Goal: Transaction & Acquisition: Book appointment/travel/reservation

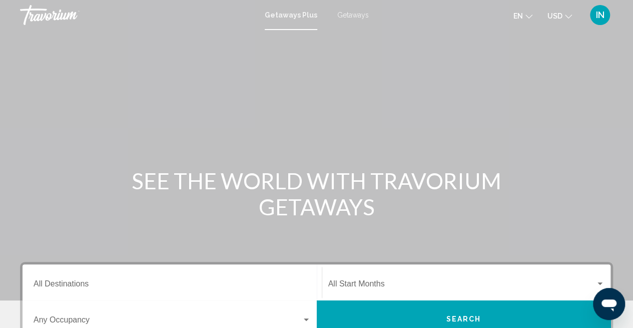
click at [348, 12] on span "Getaways" at bounding box center [353, 15] width 32 height 8
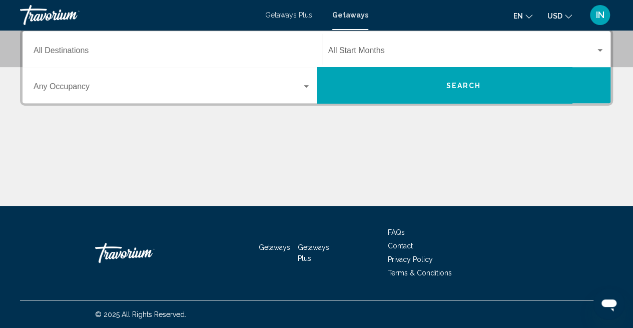
scroll to position [183, 0]
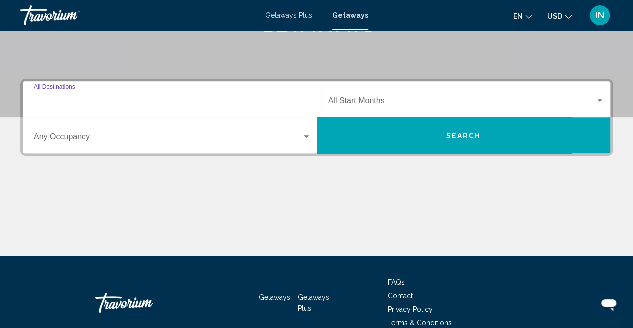
click at [67, 107] on div "Destination All Destinations" at bounding box center [172, 100] width 277 height 32
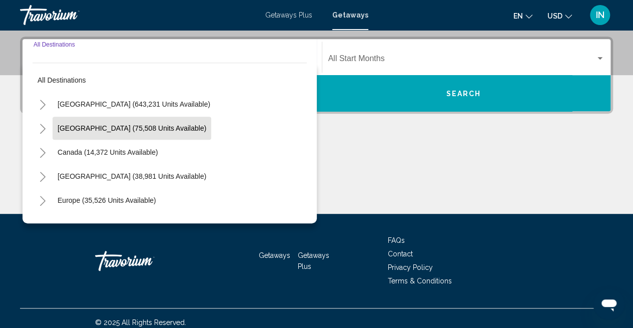
scroll to position [229, 0]
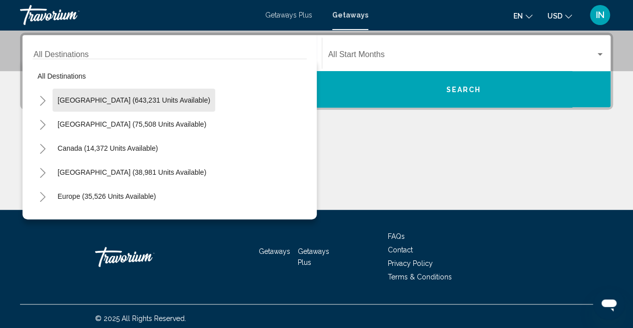
click at [145, 107] on button "[GEOGRAPHIC_DATA] (643,231 units available)" at bounding box center [134, 100] width 163 height 23
type input "**********"
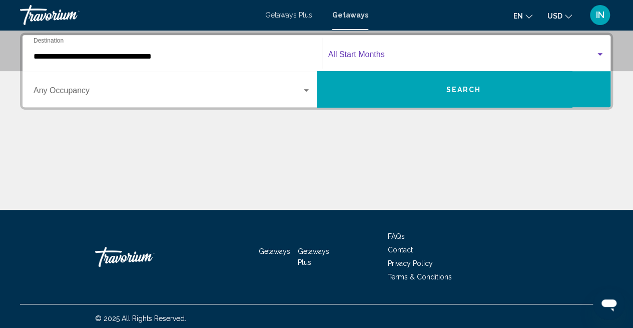
click at [351, 55] on span "Search widget" at bounding box center [462, 56] width 268 height 9
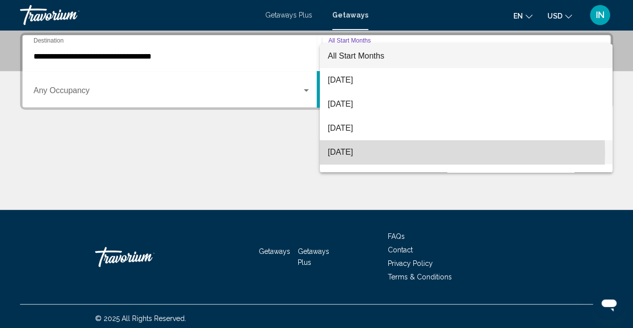
click at [356, 151] on span "[DATE]" at bounding box center [466, 152] width 277 height 24
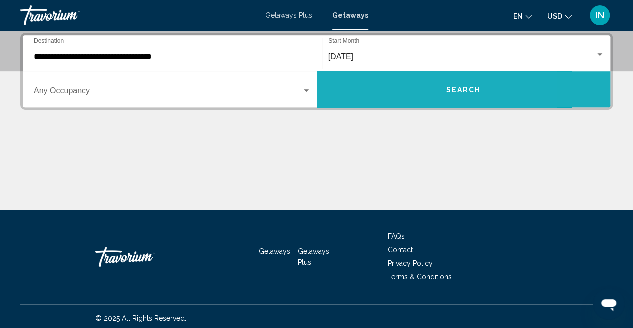
click at [457, 86] on span "Search" at bounding box center [463, 90] width 35 height 8
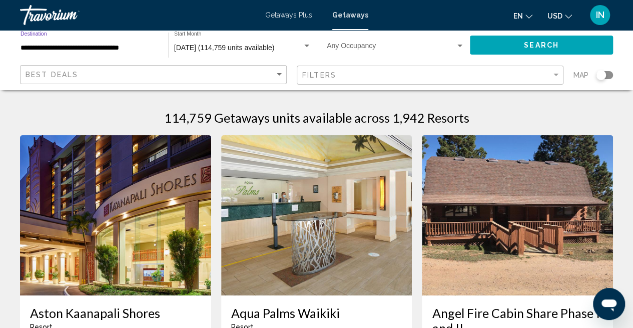
click at [131, 49] on input "**********" at bounding box center [90, 48] width 138 height 8
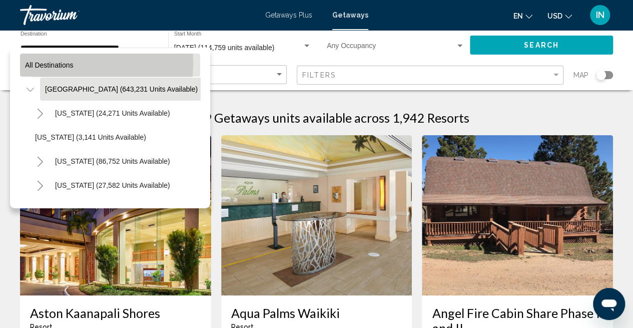
click at [49, 63] on span "All destinations" at bounding box center [49, 65] width 49 height 8
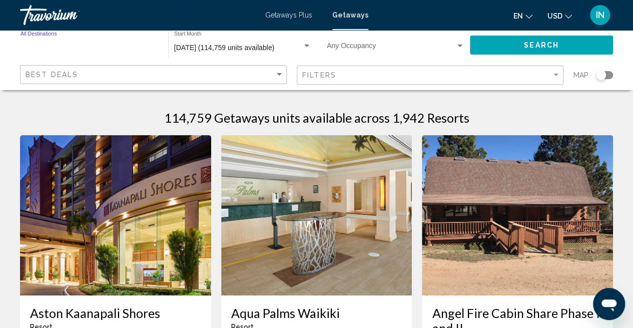
click at [73, 46] on input "Destination All Destinations" at bounding box center [90, 48] width 138 height 8
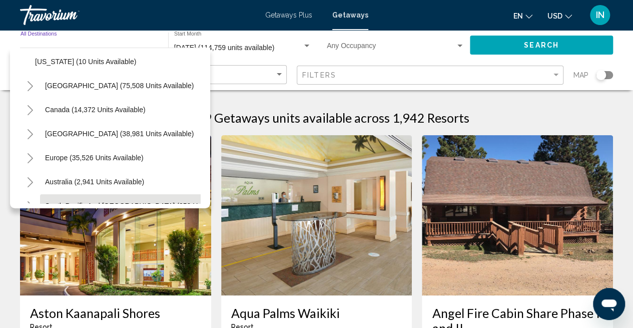
scroll to position [1100, 0]
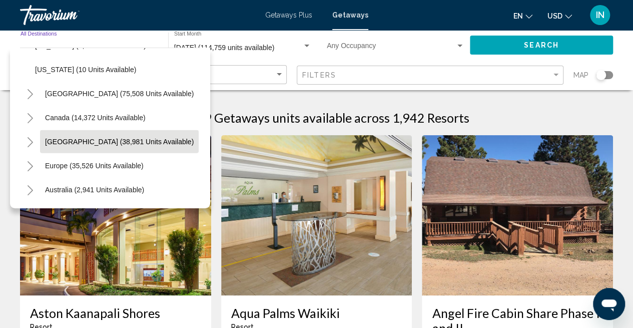
click at [105, 132] on button "[GEOGRAPHIC_DATA] (38,981 units available)" at bounding box center [119, 141] width 159 height 23
type input "**********"
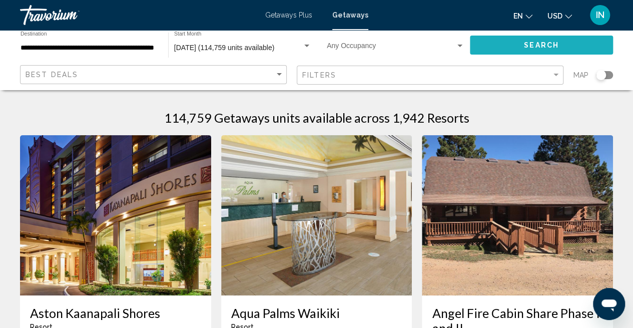
click at [511, 44] on button "Search" at bounding box center [541, 45] width 143 height 19
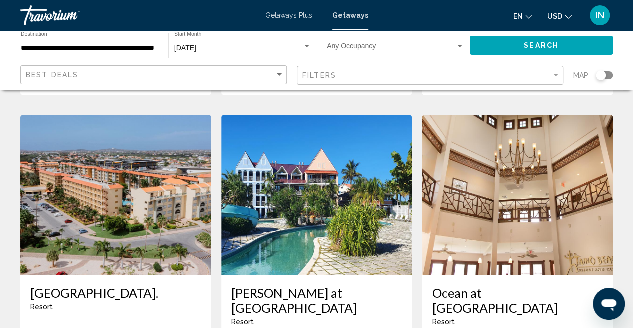
scroll to position [951, 0]
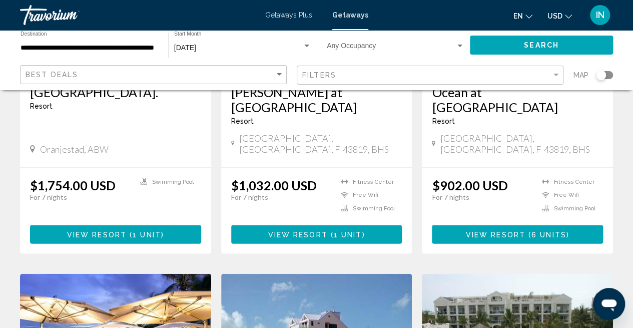
click at [306, 14] on span "Getaways Plus" at bounding box center [288, 15] width 47 height 8
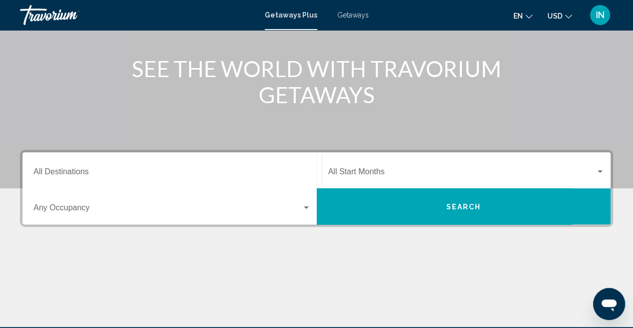
scroll to position [83, 0]
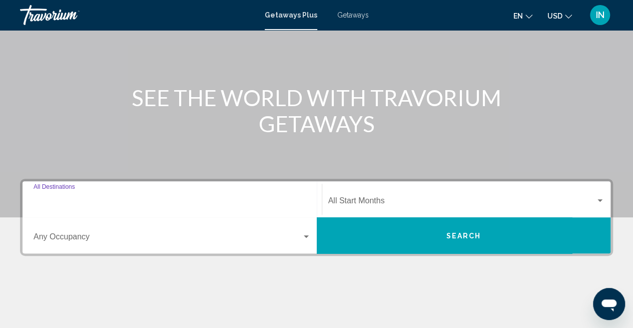
click at [196, 204] on input "Destination All Destinations" at bounding box center [172, 202] width 277 height 9
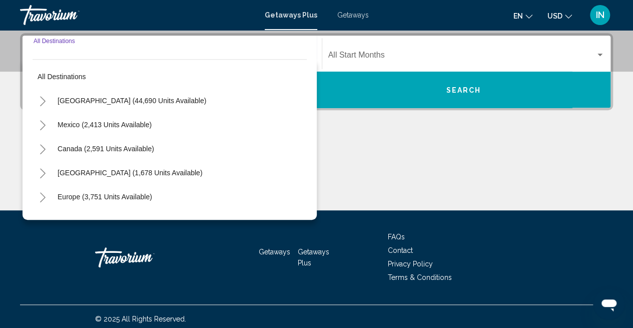
scroll to position [229, 0]
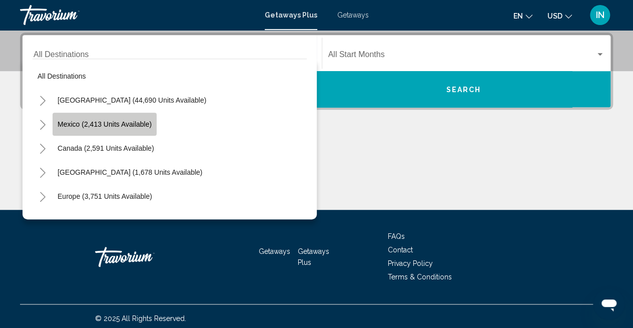
click at [126, 124] on span "Mexico (2,413 units available)" at bounding box center [105, 124] width 94 height 8
type input "**********"
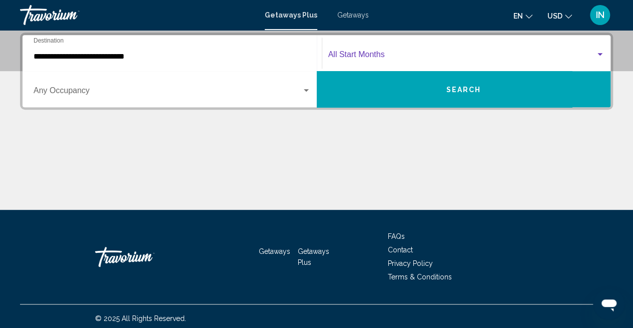
click at [389, 54] on span "Search widget" at bounding box center [462, 56] width 268 height 9
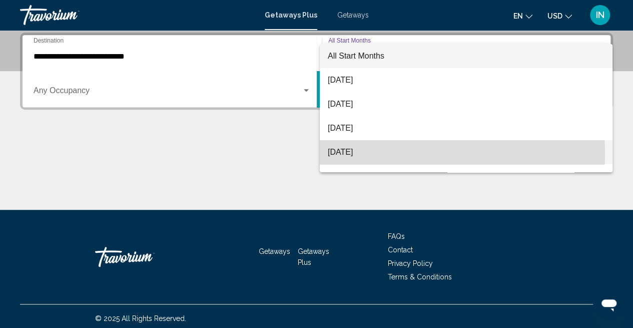
click at [374, 153] on span "[DATE]" at bounding box center [466, 152] width 277 height 24
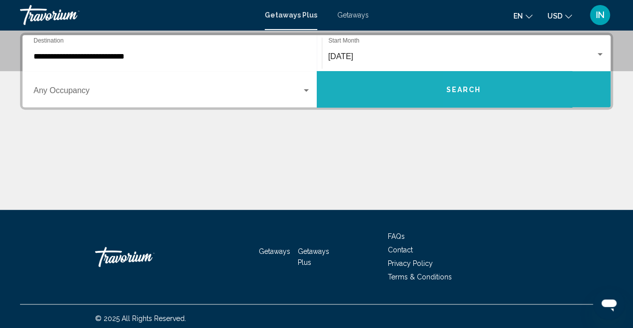
click at [472, 86] on span "Search" at bounding box center [463, 90] width 35 height 8
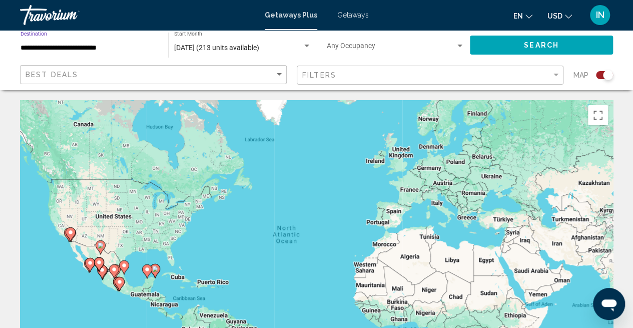
click at [116, 44] on input "**********" at bounding box center [90, 48] width 138 height 8
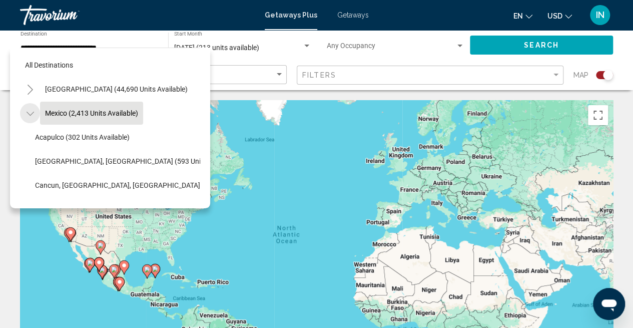
click at [32, 112] on icon "Toggle Mexico (2,413 units available)" at bounding box center [31, 114] width 8 height 10
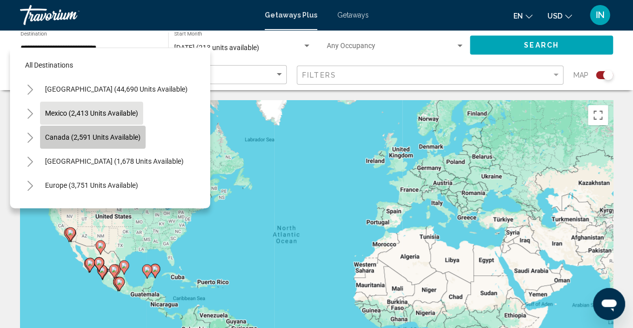
click at [51, 136] on span "Canada (2,591 units available)" at bounding box center [93, 137] width 96 height 8
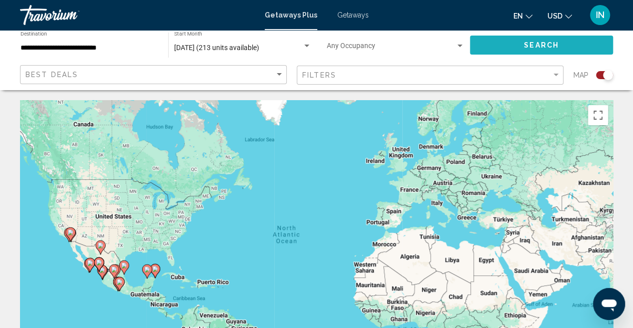
click at [498, 40] on button "Search" at bounding box center [541, 45] width 143 height 19
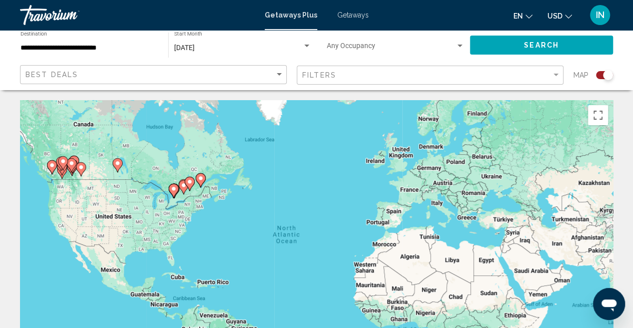
click at [609, 75] on div "Search widget" at bounding box center [608, 75] width 10 height 10
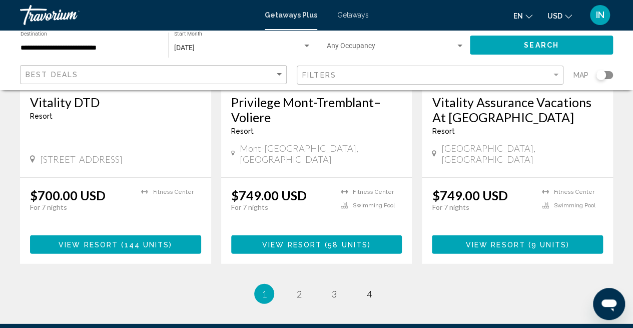
scroll to position [1362, 0]
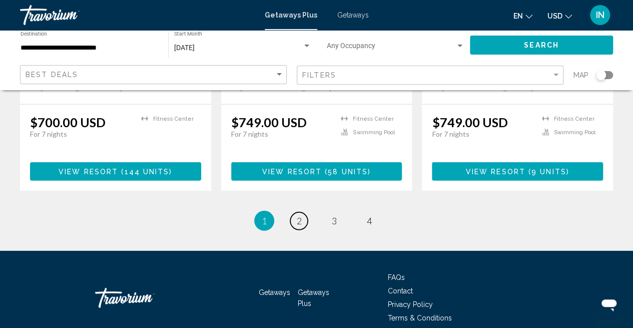
click at [302, 212] on link "page 2" at bounding box center [299, 221] width 18 height 18
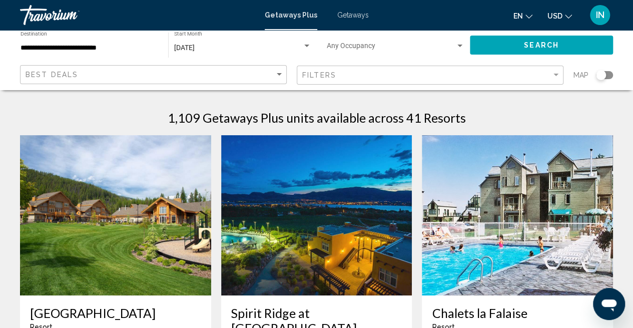
click at [599, 75] on div "Search widget" at bounding box center [601, 75] width 10 height 10
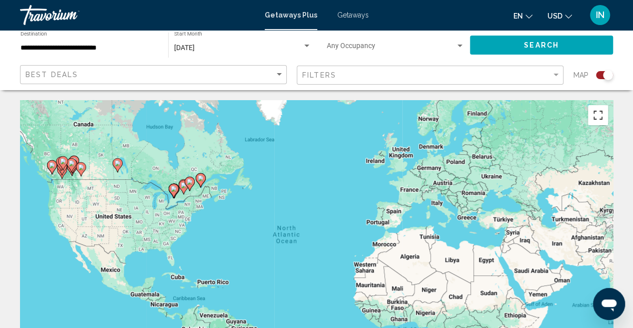
click at [599, 116] on button "Toggle fullscreen view" at bounding box center [598, 115] width 20 height 20
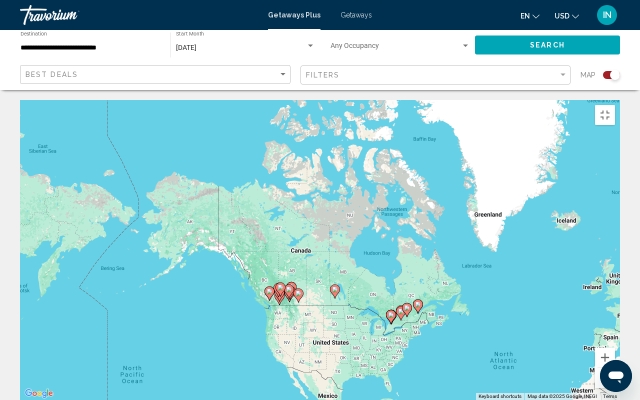
drag, startPoint x: 280, startPoint y: 191, endPoint x: 445, endPoint y: 282, distance: 188.1
click at [461, 286] on div "To activate drag with keyboard, press Alt + Enter. Once in keyboard drag state,…" at bounding box center [320, 250] width 600 height 300
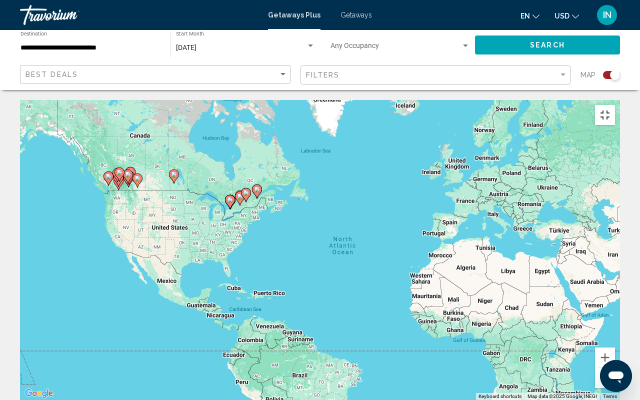
click at [615, 105] on button "Toggle fullscreen view" at bounding box center [605, 115] width 20 height 20
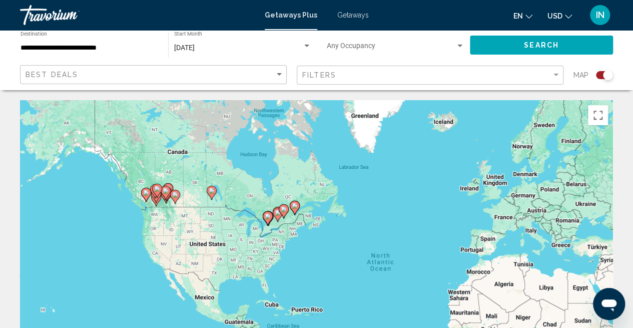
drag, startPoint x: 189, startPoint y: 150, endPoint x: 232, endPoint y: 166, distance: 45.9
click at [228, 164] on div "To activate drag with keyboard, press Alt + Enter. Once in keyboard drag state,…" at bounding box center [316, 250] width 593 height 300
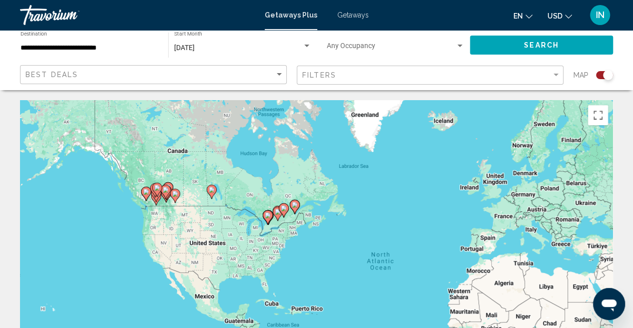
click at [296, 206] on image "Main content" at bounding box center [295, 205] width 6 height 6
type input "**********"
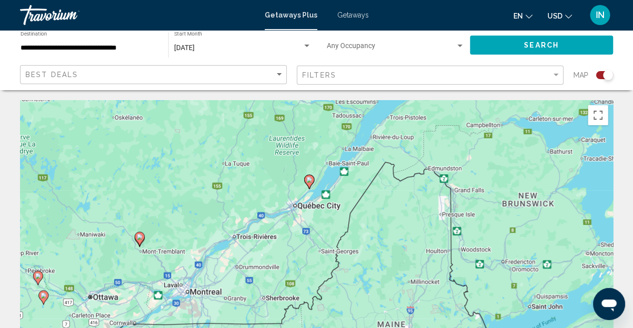
drag, startPoint x: 306, startPoint y: 202, endPoint x: 297, endPoint y: 136, distance: 66.2
click at [297, 134] on div "To activate drag with keyboard, press Alt + Enter. Once in keyboard drag state,…" at bounding box center [316, 250] width 593 height 300
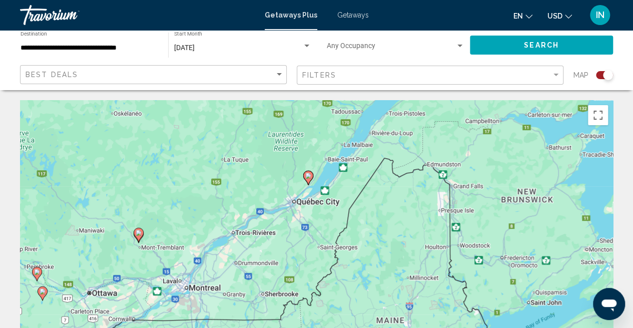
click at [309, 178] on image "Main content" at bounding box center [308, 176] width 6 height 6
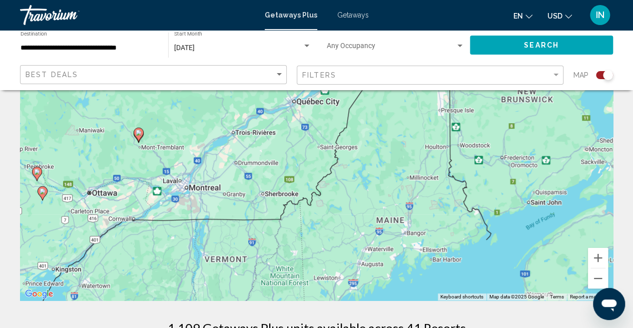
scroll to position [100, 0]
drag, startPoint x: 271, startPoint y: 152, endPoint x: 253, endPoint y: 183, distance: 36.1
click at [251, 191] on div "To activate drag with keyboard, press Alt + Enter. Once in keyboard drag state,…" at bounding box center [316, 150] width 593 height 300
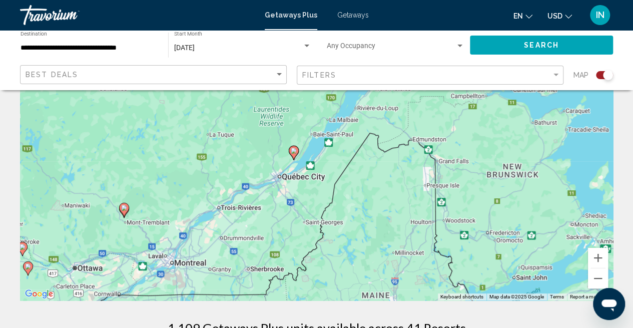
drag, startPoint x: 241, startPoint y: 172, endPoint x: 231, endPoint y: 234, distance: 62.8
click at [231, 235] on div "To activate drag with keyboard, press Alt + Enter. Once in keyboard drag state,…" at bounding box center [316, 150] width 593 height 300
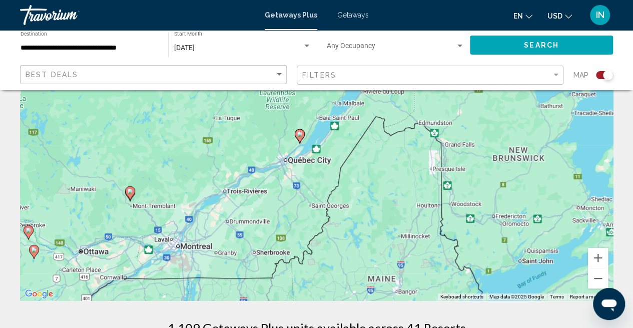
click at [301, 137] on image "Main content" at bounding box center [300, 134] width 6 height 6
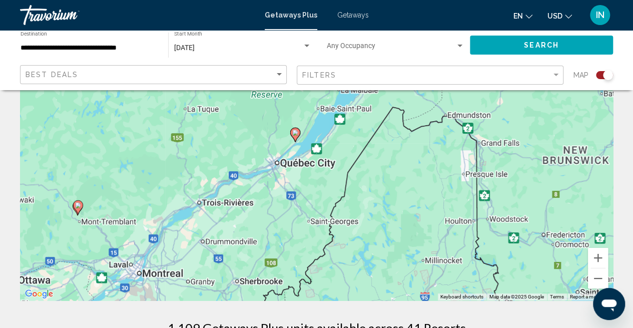
click at [301, 136] on div "To activate drag with keyboard, press Alt + Enter. Once in keyboard drag state,…" at bounding box center [316, 150] width 593 height 300
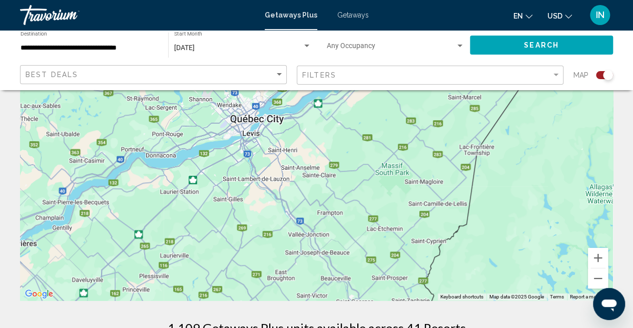
drag, startPoint x: 289, startPoint y: 188, endPoint x: 338, endPoint y: 103, distance: 98.4
click at [338, 103] on div "To activate drag with keyboard, press Alt + Enter. Once in keyboard drag state,…" at bounding box center [316, 150] width 593 height 300
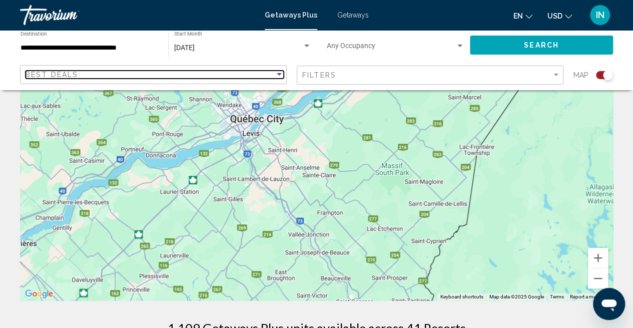
click at [96, 73] on div "Best Deals" at bounding box center [150, 75] width 249 height 8
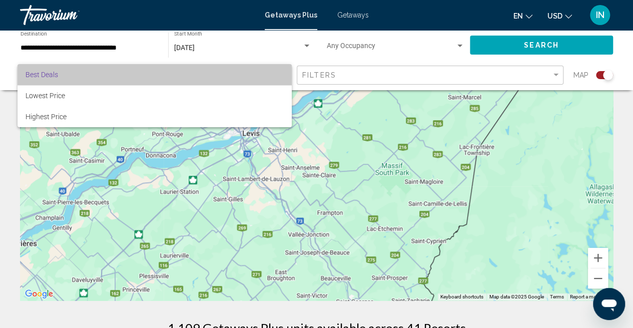
click at [100, 74] on span "Best Deals" at bounding box center [155, 74] width 258 height 21
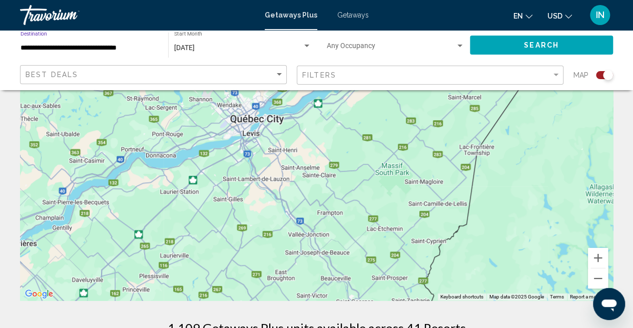
click at [87, 47] on input "**********" at bounding box center [90, 48] width 138 height 8
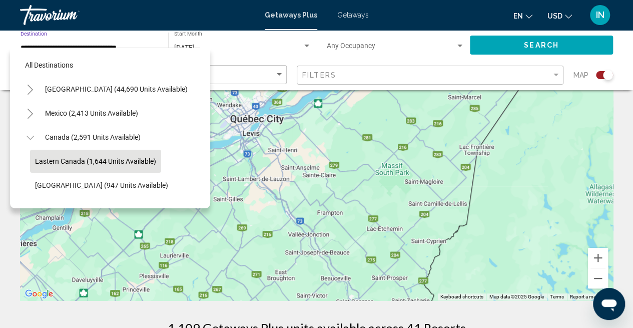
scroll to position [39, 0]
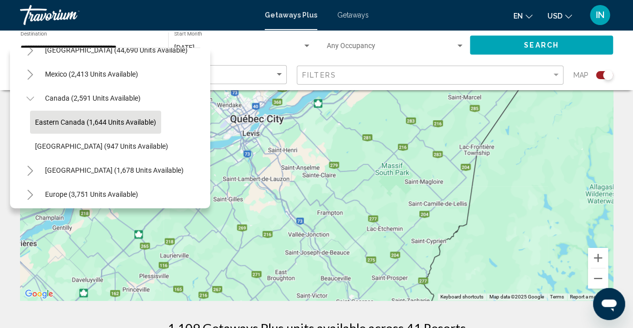
click at [355, 56] on div "Occupancy Any Occupancy" at bounding box center [396, 46] width 138 height 28
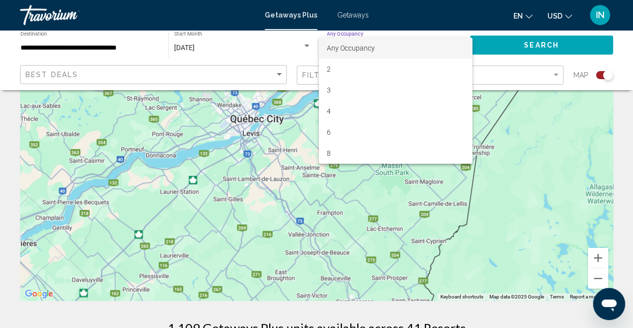
click at [274, 61] on div at bounding box center [316, 164] width 633 height 328
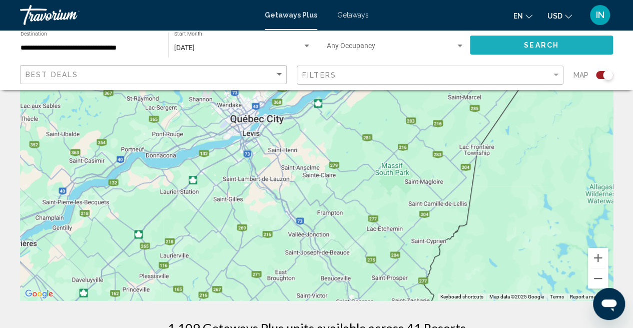
click at [542, 45] on span "Search" at bounding box center [541, 46] width 35 height 8
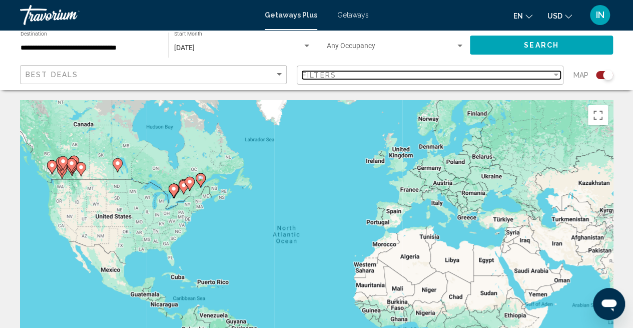
click at [356, 78] on div "Filters" at bounding box center [426, 75] width 249 height 8
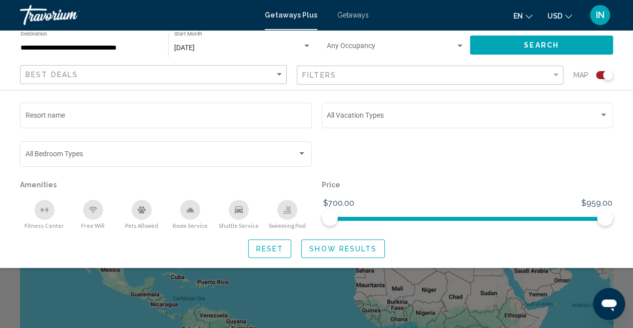
click at [436, 57] on div "Occupancy Any Occupancy" at bounding box center [396, 46] width 138 height 28
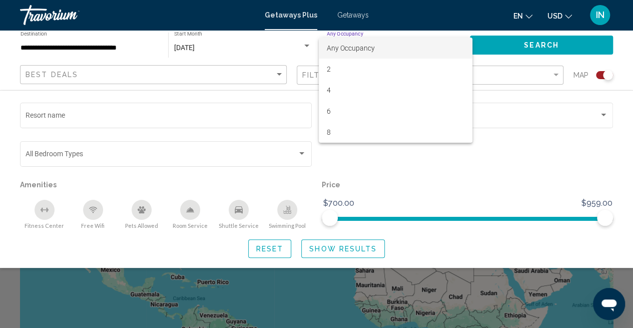
click at [529, 45] on div at bounding box center [316, 164] width 633 height 328
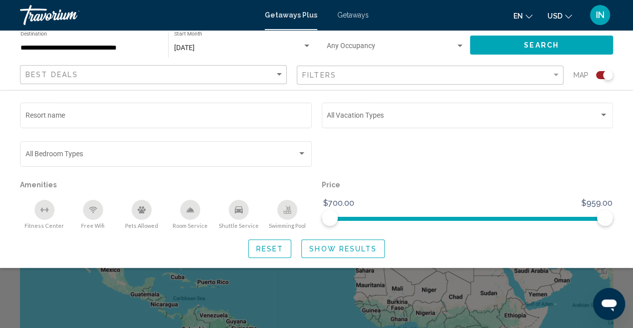
click at [332, 246] on span "Show Results" at bounding box center [343, 249] width 68 height 8
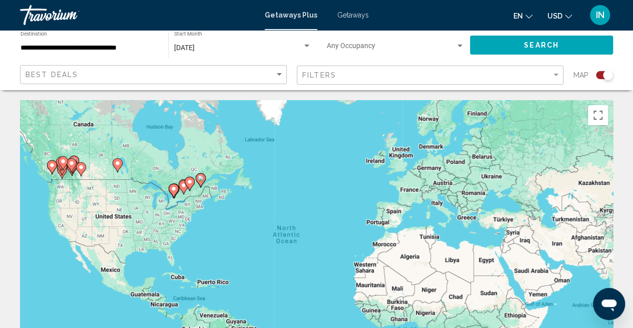
click at [199, 180] on image "Main content" at bounding box center [201, 178] width 6 height 6
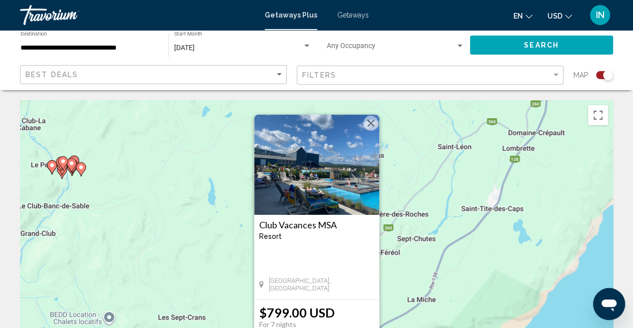
click at [322, 200] on img "Main content" at bounding box center [316, 165] width 125 height 100
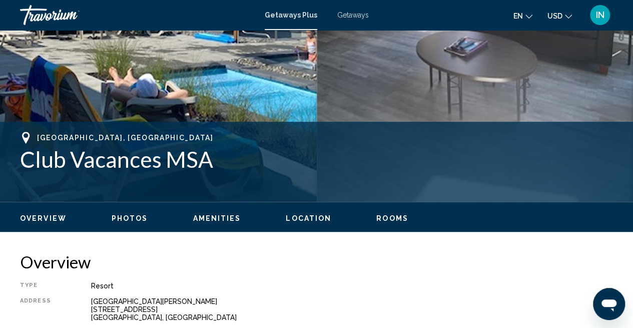
scroll to position [154, 0]
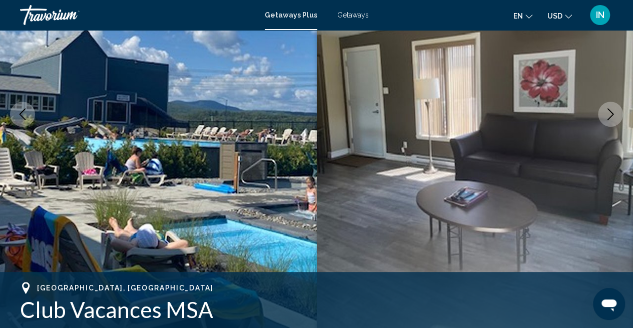
click at [606, 115] on icon "Next image" at bounding box center [610, 114] width 12 height 12
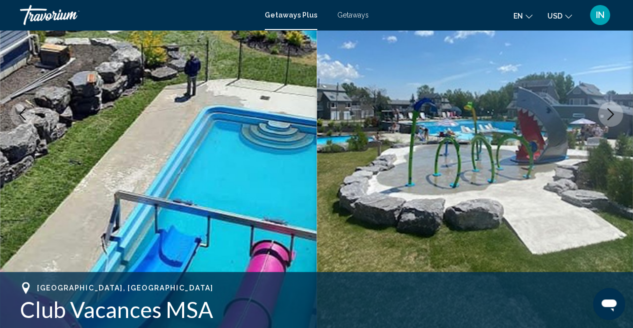
click at [603, 116] on button "Next image" at bounding box center [610, 114] width 25 height 25
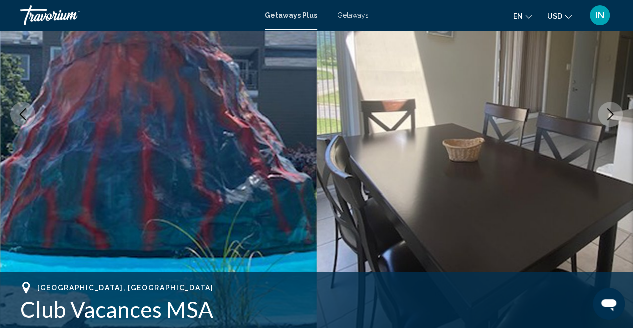
click at [600, 117] on button "Next image" at bounding box center [610, 114] width 25 height 25
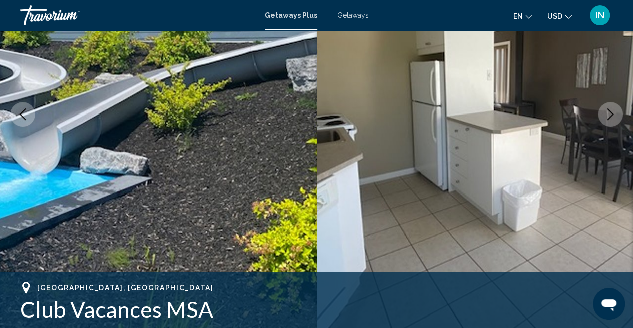
click at [598, 119] on img "Main content" at bounding box center [475, 113] width 317 height 475
click at [608, 119] on icon "Next image" at bounding box center [610, 114] width 12 height 12
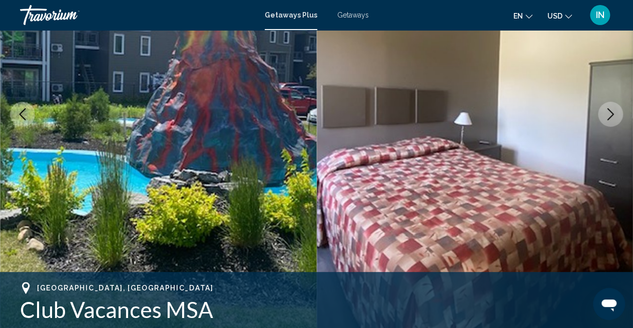
click at [606, 119] on icon "Next image" at bounding box center [610, 114] width 12 height 12
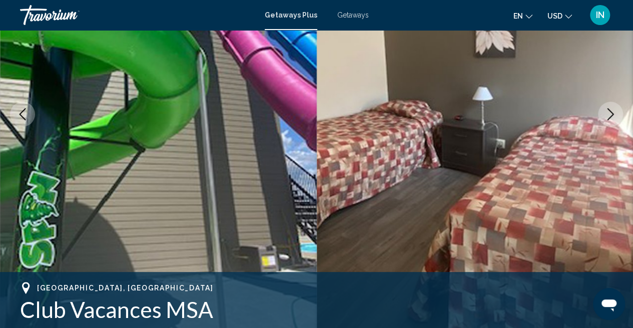
click at [605, 120] on button "Next image" at bounding box center [610, 114] width 25 height 25
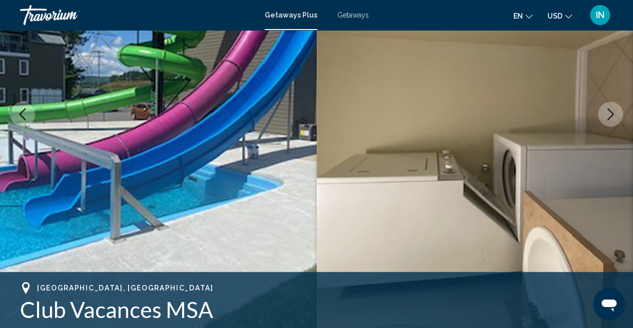
click at [604, 120] on icon "Next image" at bounding box center [610, 114] width 12 height 12
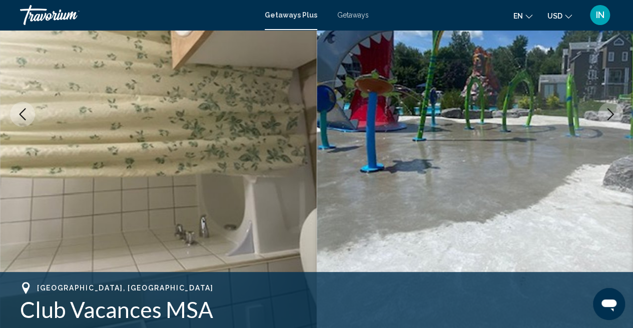
click at [602, 120] on button "Next image" at bounding box center [610, 114] width 25 height 25
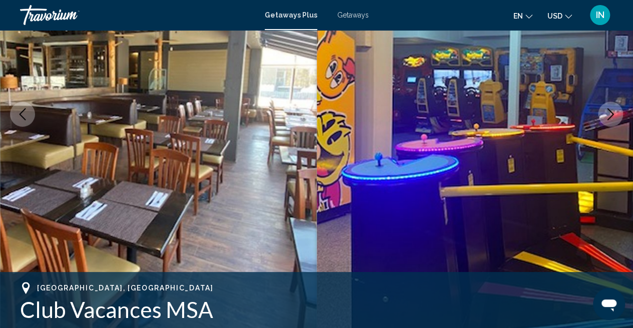
click at [604, 120] on icon "Next image" at bounding box center [610, 114] width 12 height 12
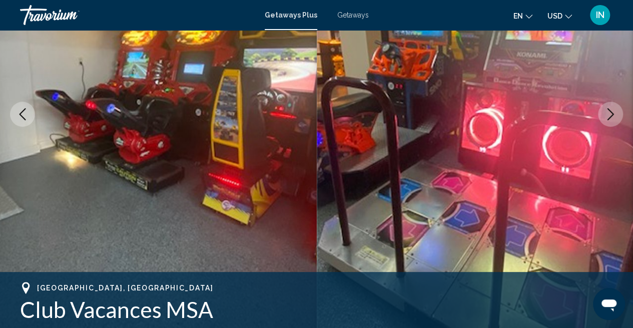
click at [605, 115] on icon "Next image" at bounding box center [610, 114] width 12 height 12
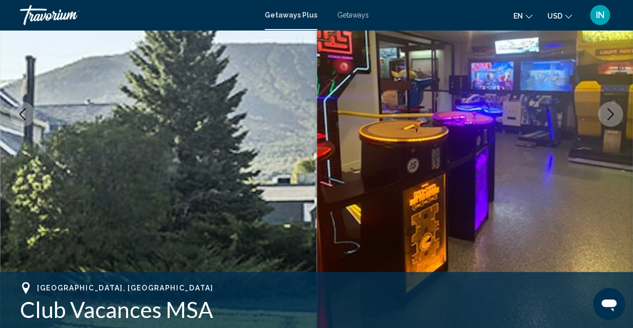
click at [603, 117] on button "Next image" at bounding box center [610, 114] width 25 height 25
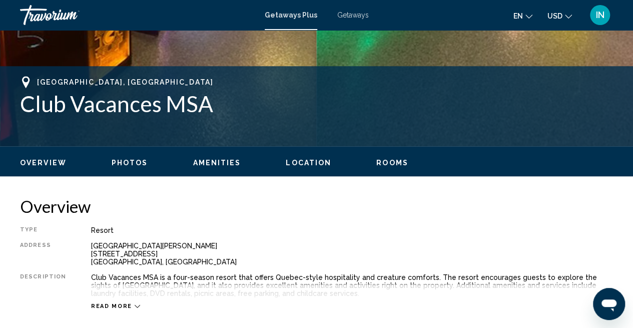
scroll to position [304, 0]
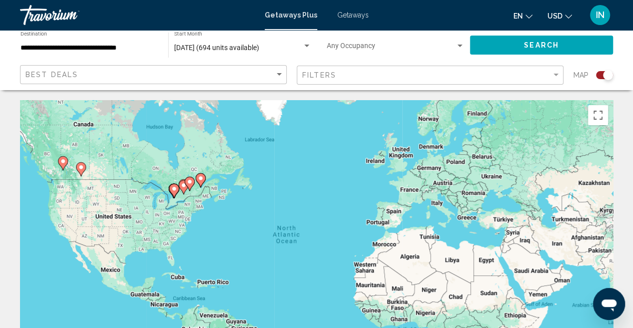
click at [62, 163] on image "Main content" at bounding box center [63, 161] width 6 height 6
click at [64, 158] on icon "Main content" at bounding box center [62, 163] width 9 height 13
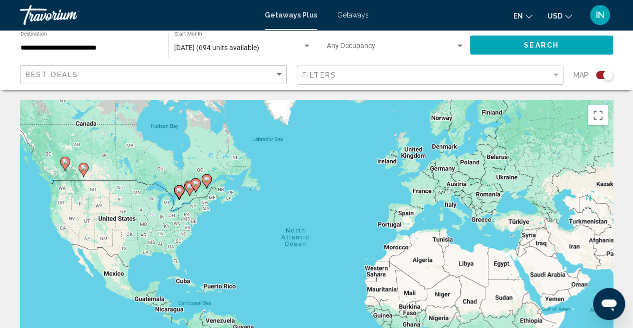
click at [64, 158] on div "To activate drag with keyboard, press Alt + Enter. Once in keyboard drag state,…" at bounding box center [316, 250] width 593 height 300
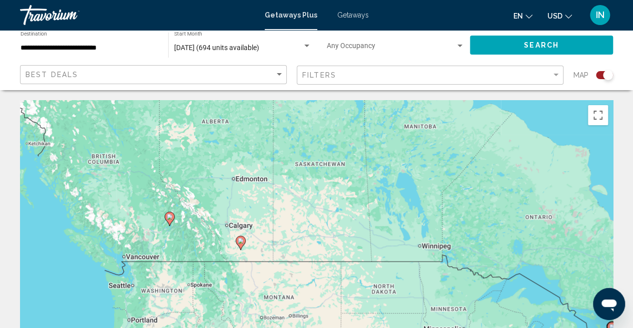
click at [170, 218] on image "Main content" at bounding box center [170, 217] width 6 height 6
click at [171, 217] on image "Main content" at bounding box center [170, 217] width 6 height 6
type input "**********"
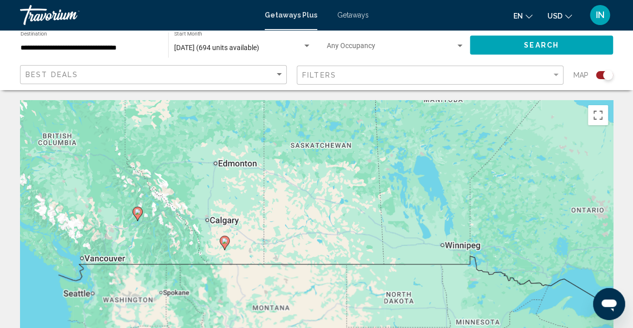
click at [171, 217] on div "To activate drag with keyboard, press Alt + Enter. Once in keyboard drag state,…" at bounding box center [316, 250] width 593 height 300
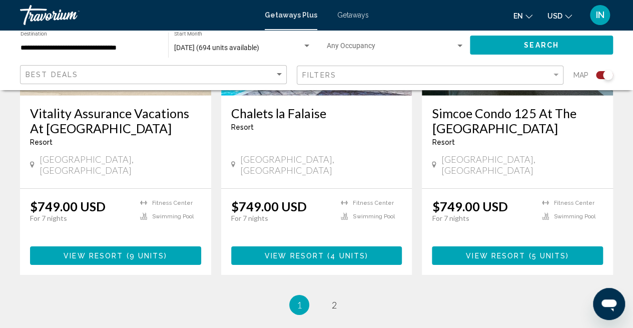
scroll to position [1601, 0]
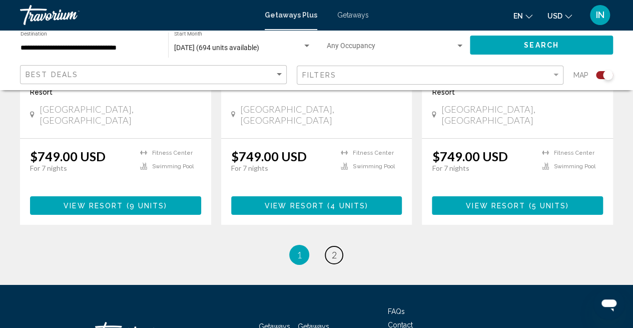
click at [334, 246] on link "page 2" at bounding box center [334, 255] width 18 height 18
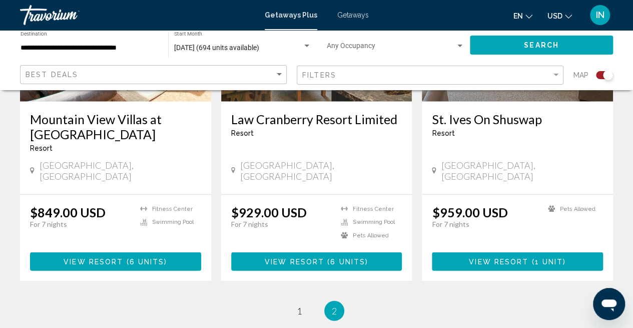
scroll to position [1201, 0]
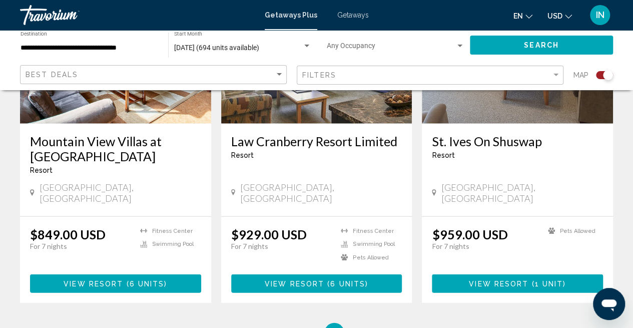
click at [339, 13] on span "Getaways" at bounding box center [353, 15] width 32 height 8
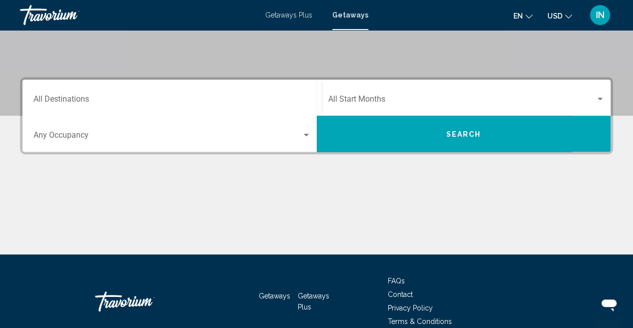
scroll to position [200, 0]
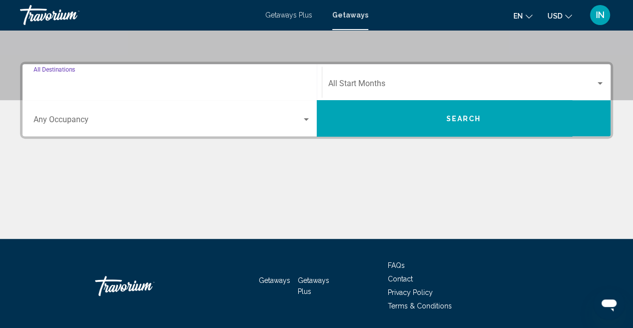
click at [88, 84] on input "Destination All Destinations" at bounding box center [172, 85] width 277 height 9
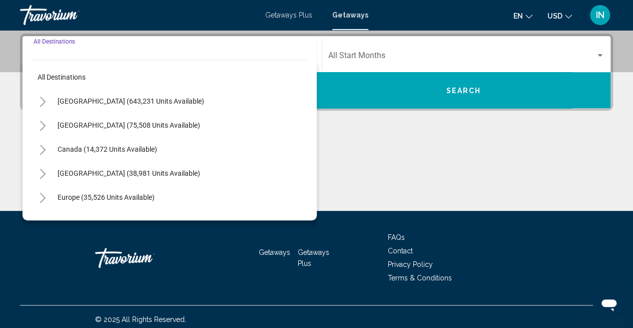
scroll to position [229, 0]
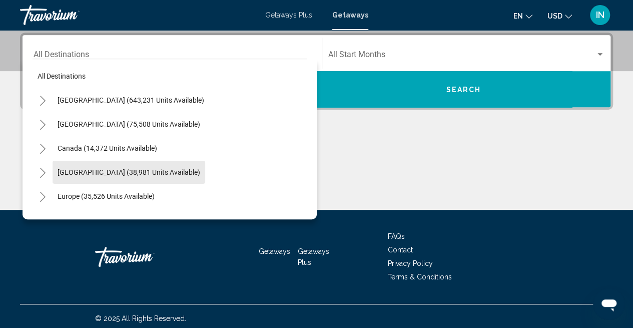
click at [88, 171] on span "[GEOGRAPHIC_DATA] (38,981 units available)" at bounding box center [129, 172] width 143 height 8
type input "**********"
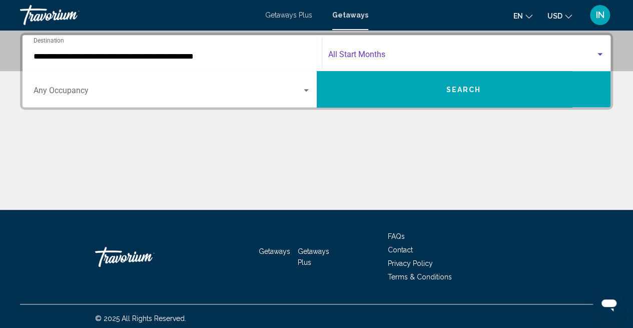
click at [466, 57] on span "Search widget" at bounding box center [462, 56] width 268 height 9
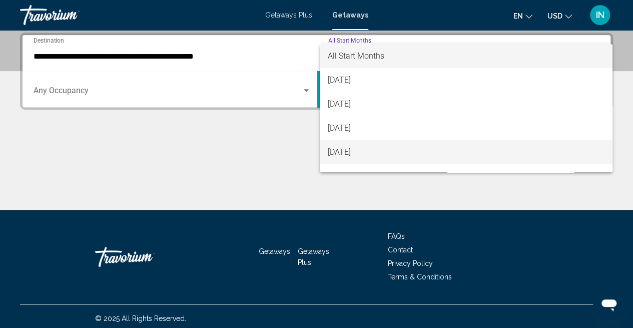
click at [377, 154] on span "[DATE]" at bounding box center [466, 152] width 277 height 24
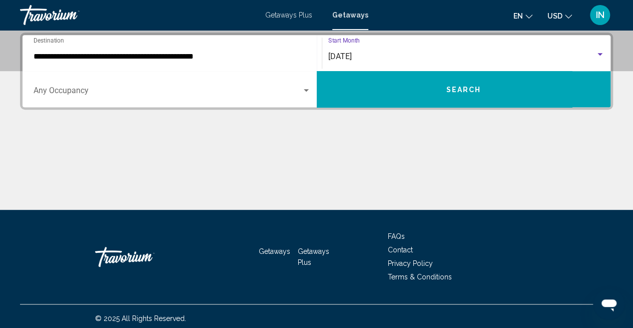
click at [483, 88] on button "Search" at bounding box center [464, 89] width 294 height 36
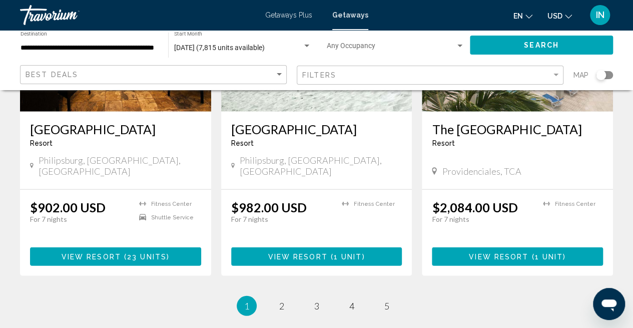
scroll to position [1251, 0]
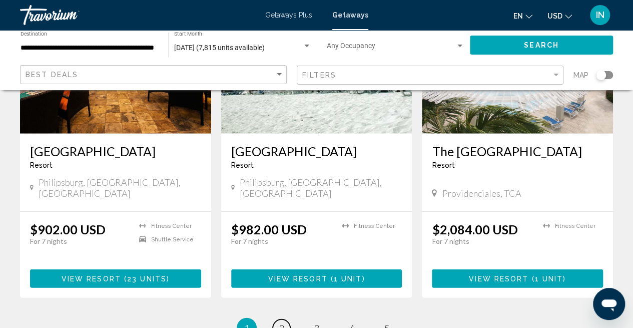
click at [278, 319] on link "page 2" at bounding box center [282, 328] width 18 height 18
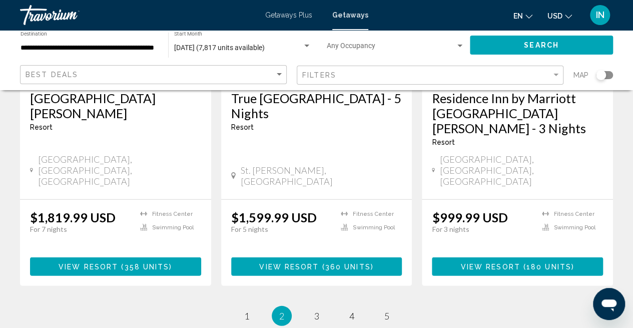
scroll to position [1351, 0]
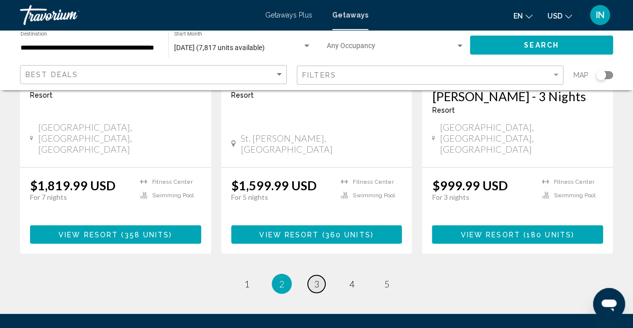
click at [312, 275] on link "page 3" at bounding box center [317, 284] width 18 height 18
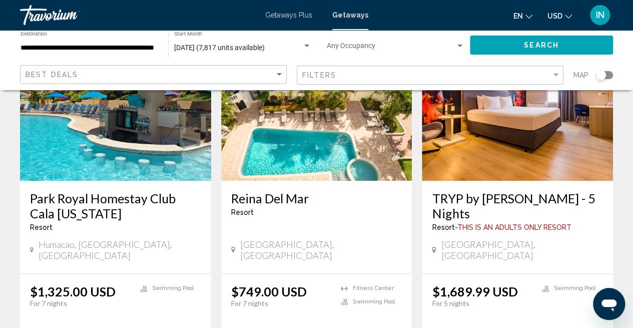
scroll to position [500, 0]
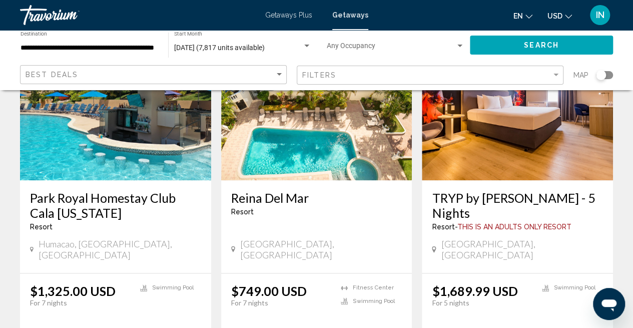
click at [269, 238] on span "[GEOGRAPHIC_DATA], [GEOGRAPHIC_DATA]" at bounding box center [321, 249] width 162 height 22
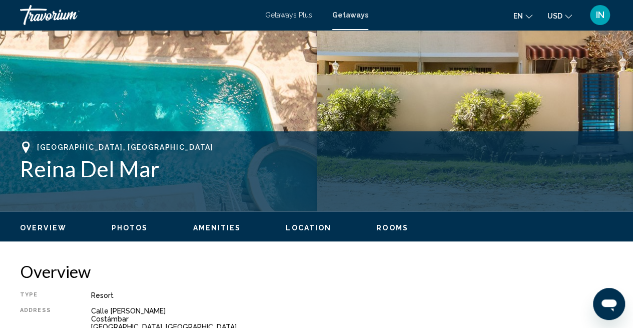
scroll to position [304, 0]
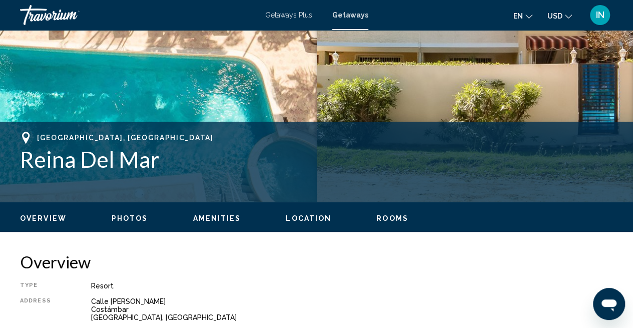
click at [126, 226] on div "Overview Photos Amenities Location Rooms Search" at bounding box center [316, 217] width 633 height 31
click at [125, 218] on span "Photos" at bounding box center [130, 218] width 37 height 8
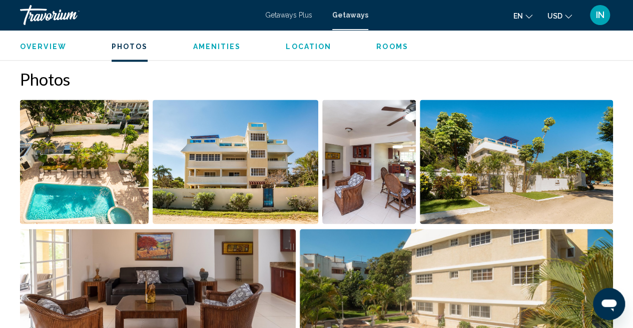
scroll to position [621, 0]
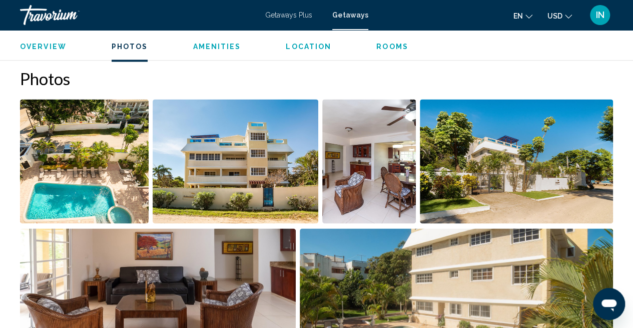
click at [112, 171] on img "Open full-screen image slider" at bounding box center [84, 161] width 129 height 124
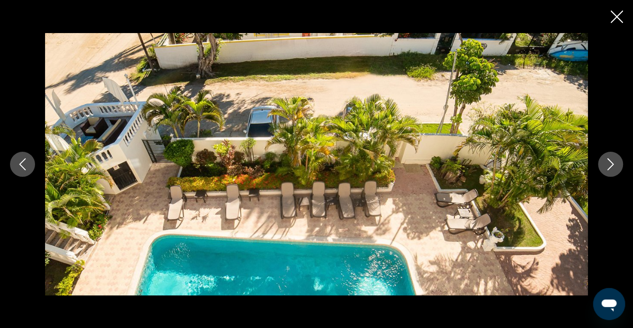
click at [591, 173] on div "Main content" at bounding box center [316, 164] width 633 height 262
click at [605, 164] on button "Next image" at bounding box center [610, 164] width 25 height 25
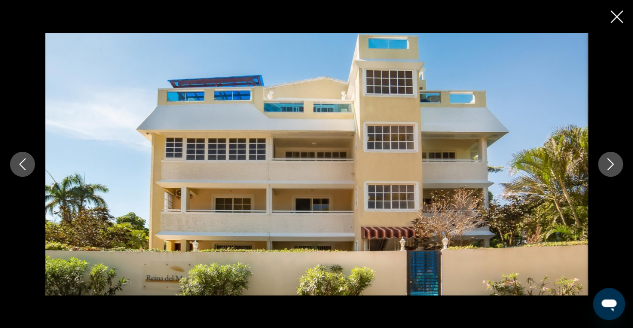
click at [604, 164] on icon "Next image" at bounding box center [610, 164] width 12 height 12
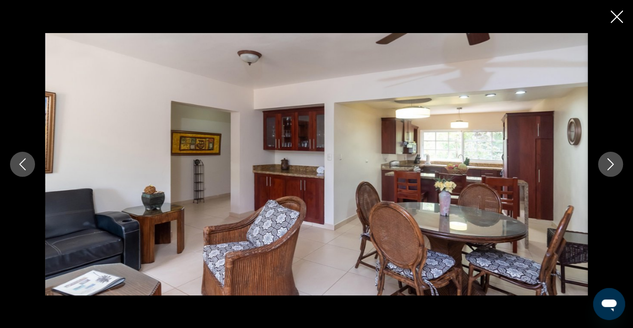
click at [604, 164] on icon "Next image" at bounding box center [610, 164] width 12 height 12
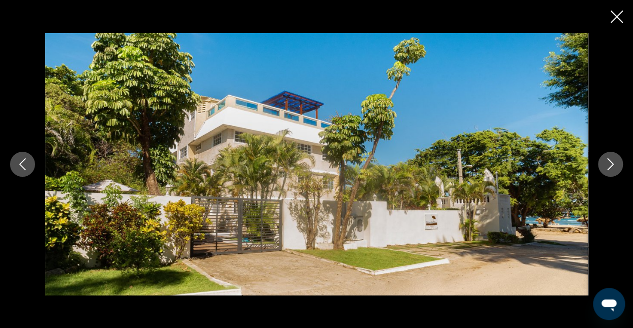
click at [604, 163] on icon "Next image" at bounding box center [610, 164] width 12 height 12
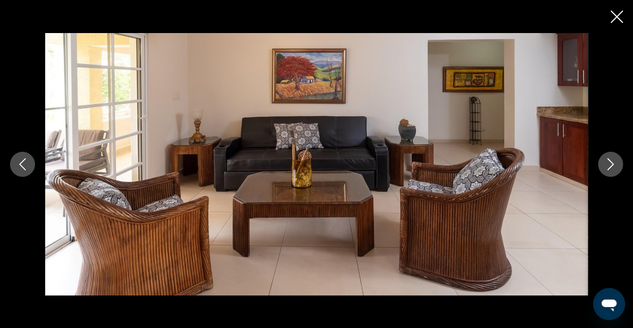
click at [603, 164] on button "Next image" at bounding box center [610, 164] width 25 height 25
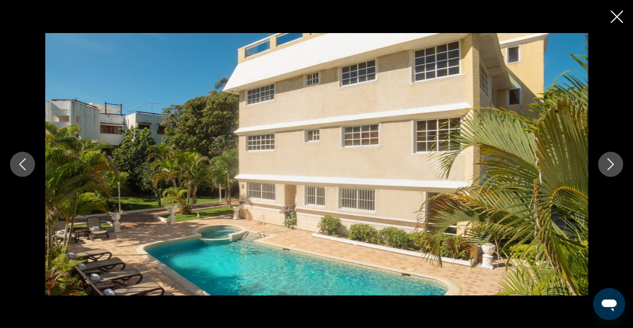
click at [603, 163] on button "Next image" at bounding box center [610, 164] width 25 height 25
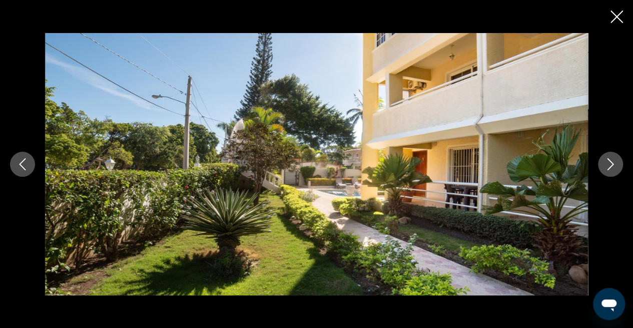
click at [603, 163] on button "Next image" at bounding box center [610, 164] width 25 height 25
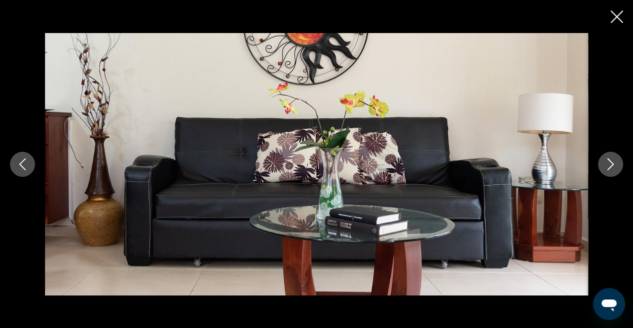
click at [601, 164] on button "Next image" at bounding box center [610, 164] width 25 height 25
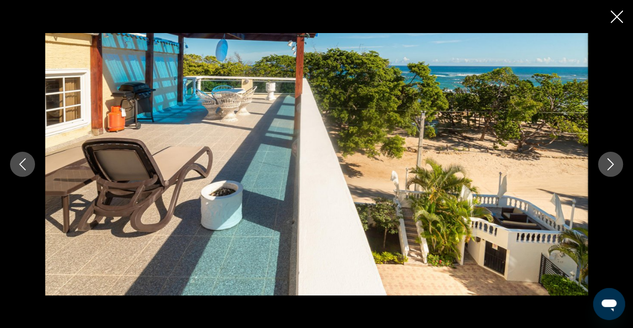
click at [601, 162] on button "Next image" at bounding box center [610, 164] width 25 height 25
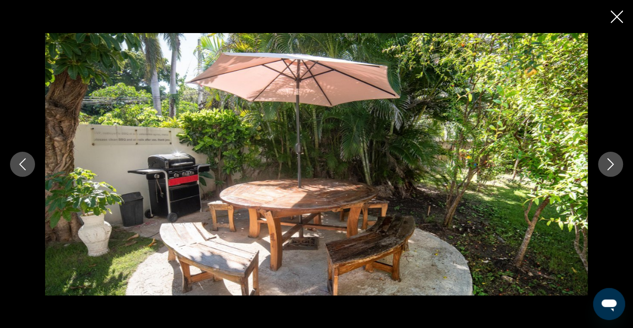
click at [601, 162] on button "Next image" at bounding box center [610, 164] width 25 height 25
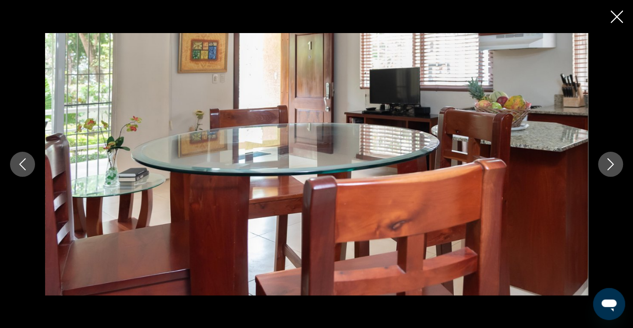
click at [601, 162] on button "Next image" at bounding box center [610, 164] width 25 height 25
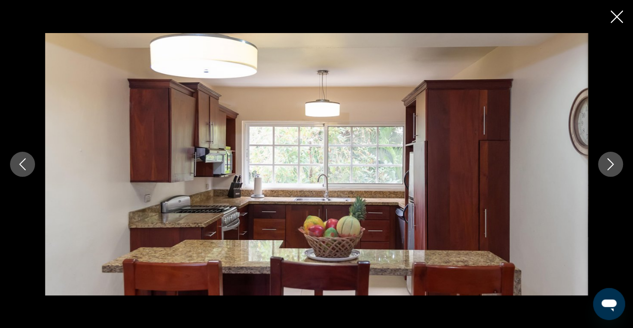
click at [599, 161] on button "Next image" at bounding box center [610, 164] width 25 height 25
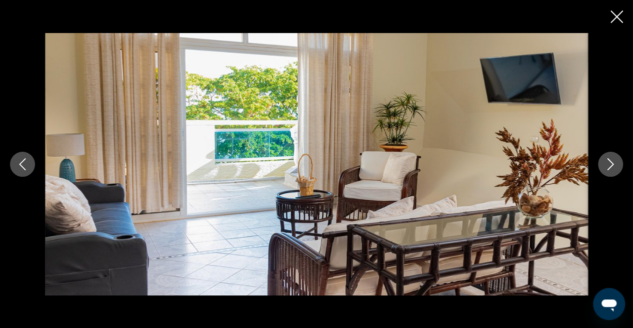
click at [598, 162] on button "Next image" at bounding box center [610, 164] width 25 height 25
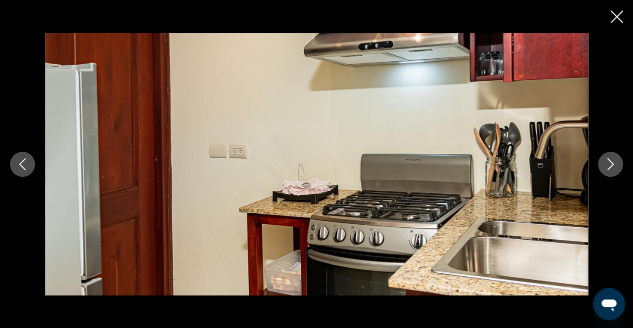
click at [598, 162] on button "Next image" at bounding box center [610, 164] width 25 height 25
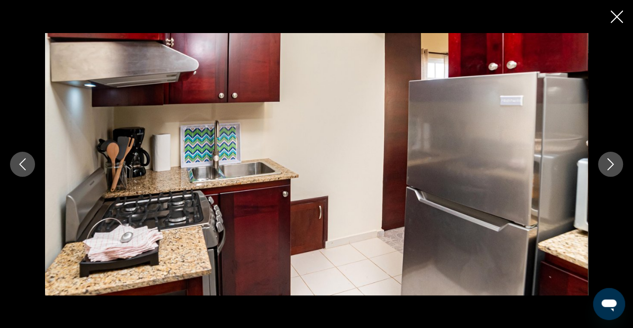
click at [597, 159] on div "Main content" at bounding box center [316, 164] width 633 height 262
click at [611, 161] on icon "Next image" at bounding box center [610, 164] width 12 height 12
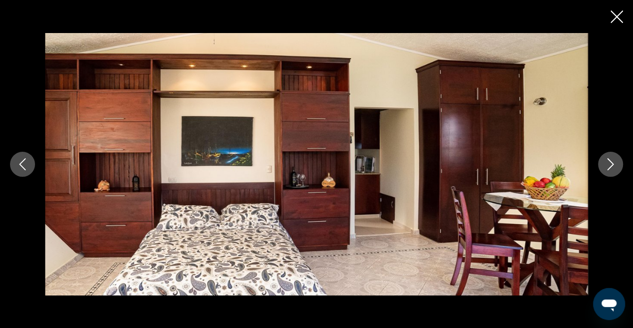
click at [610, 161] on icon "Next image" at bounding box center [610, 164] width 12 height 12
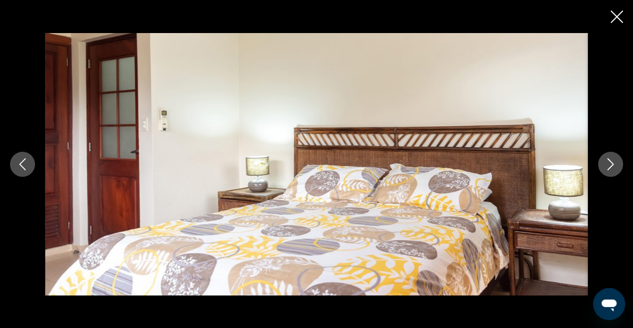
click at [608, 162] on icon "Next image" at bounding box center [610, 164] width 12 height 12
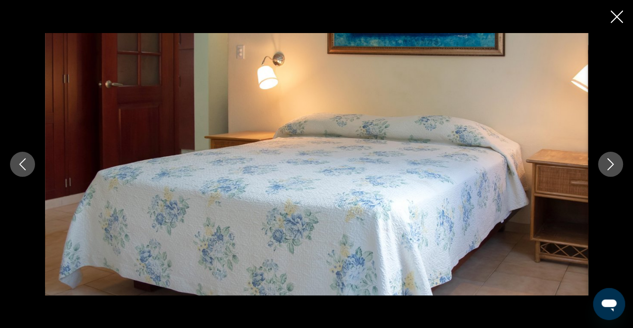
click at [607, 163] on icon "Next image" at bounding box center [610, 164] width 12 height 12
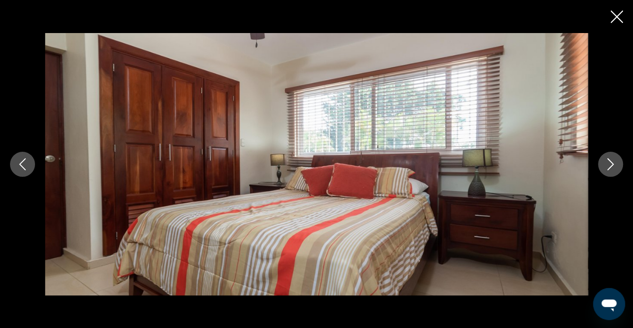
click at [607, 163] on icon "Next image" at bounding box center [610, 164] width 12 height 12
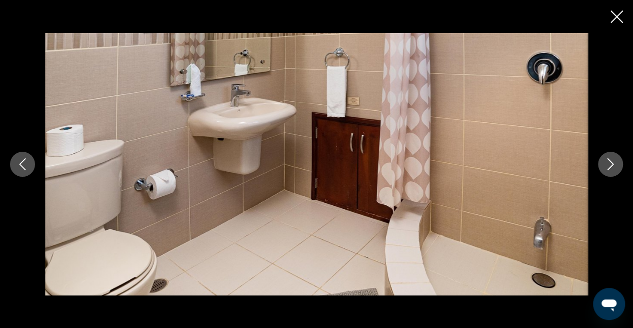
click at [618, 18] on icon "Close slideshow" at bounding box center [616, 17] width 13 height 13
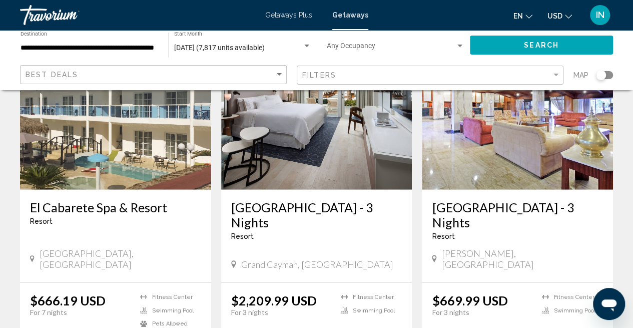
scroll to position [1301, 0]
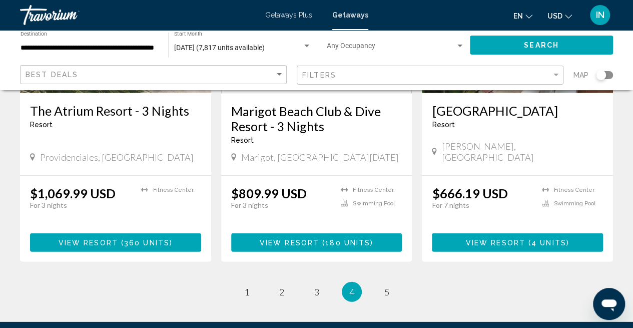
scroll to position [1301, 0]
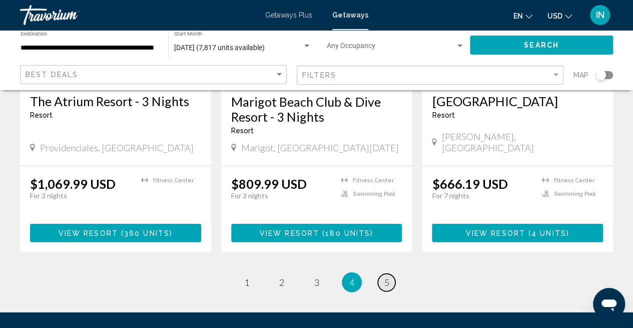
click at [388, 277] on span "5" at bounding box center [386, 282] width 5 height 11
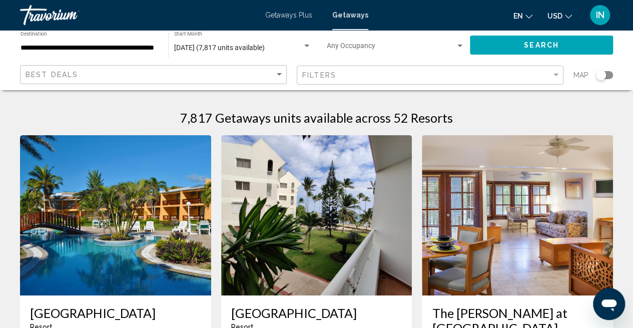
click at [297, 17] on span "Getaways Plus" at bounding box center [288, 15] width 47 height 8
